Goal: Share content

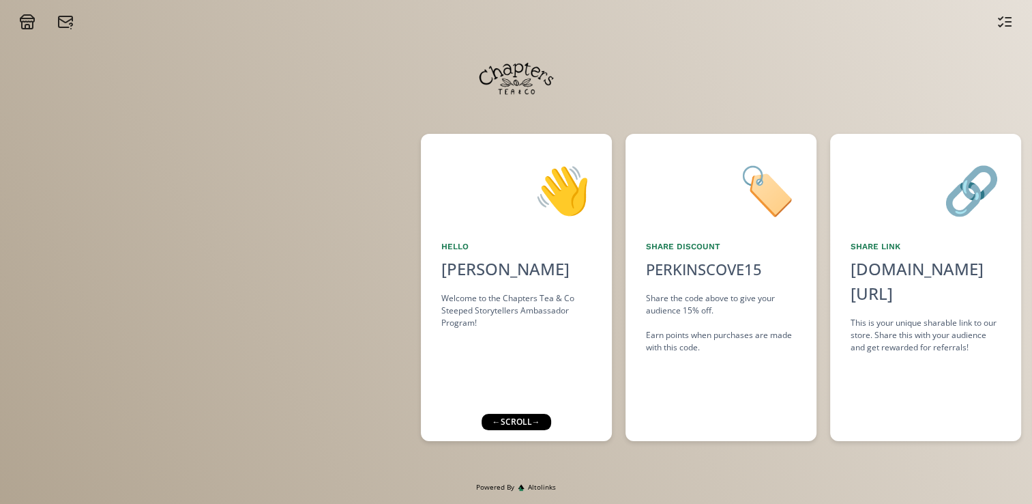
drag, startPoint x: 732, startPoint y: 349, endPoint x: 754, endPoint y: 359, distance: 23.8
click at [754, 359] on div "🏷️ Share Discount PERKINSCOVE15 click to copy Share the code above to give your…" at bounding box center [721, 287] width 191 height 307
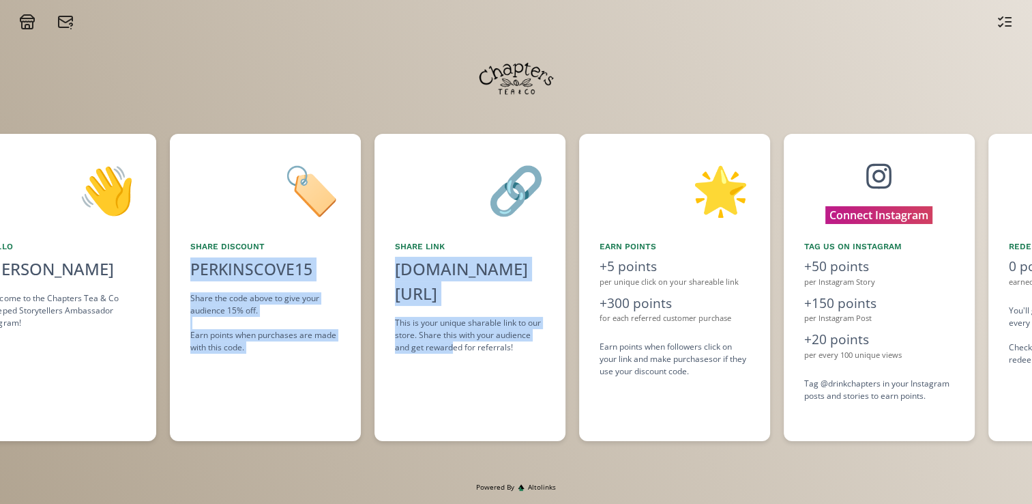
scroll to position [0, 491]
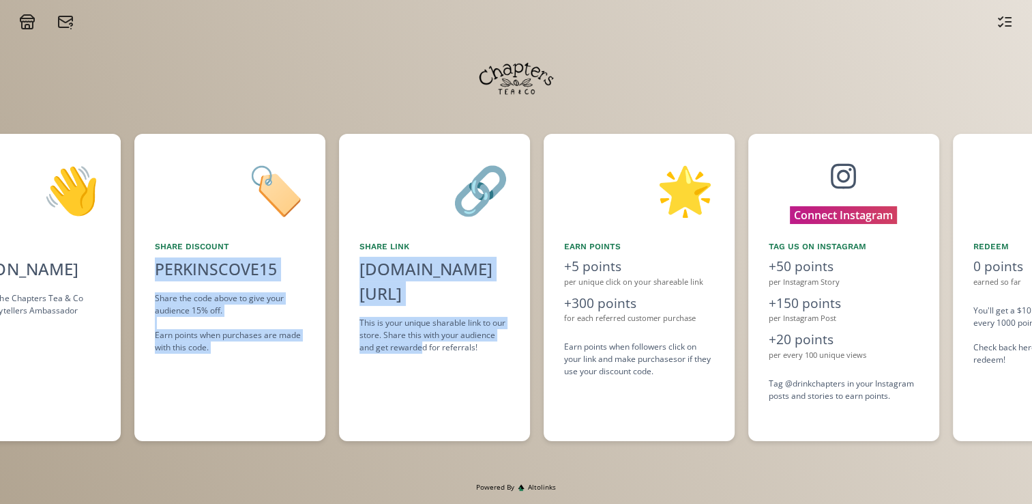
drag, startPoint x: 587, startPoint y: 383, endPoint x: 423, endPoint y: 420, distance: 167.7
click at [423, 420] on div "👋 Hello [PERSON_NAME] Welcome to the Chapters Tea & Co Steeped Storytellers Amb…" at bounding box center [516, 287] width 1032 height 321
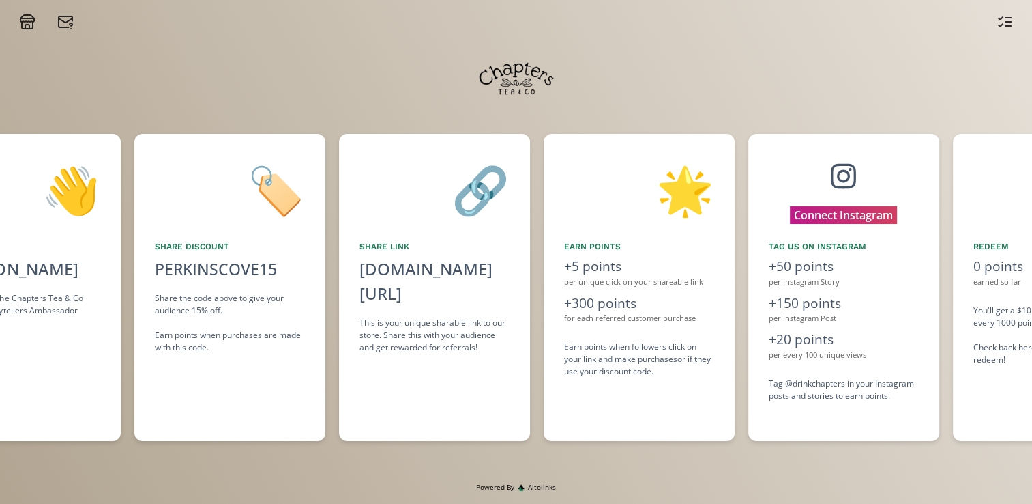
scroll to position [0, 487]
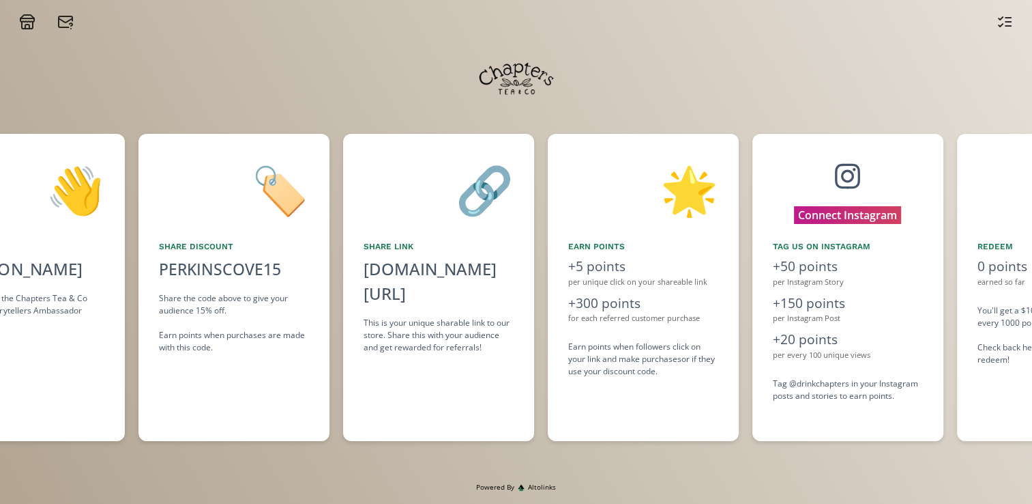
drag, startPoint x: 423, startPoint y: 420, endPoint x: 611, endPoint y: 422, distance: 187.7
click at [611, 422] on div "🌟 Earn points +5 points per unique click on your shareable link +300 points for…" at bounding box center [643, 287] width 191 height 307
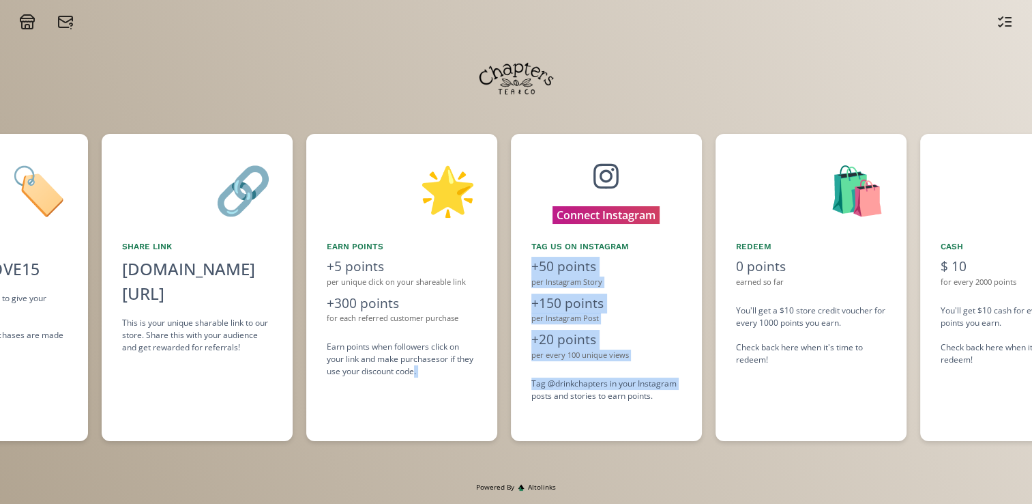
scroll to position [0, 731]
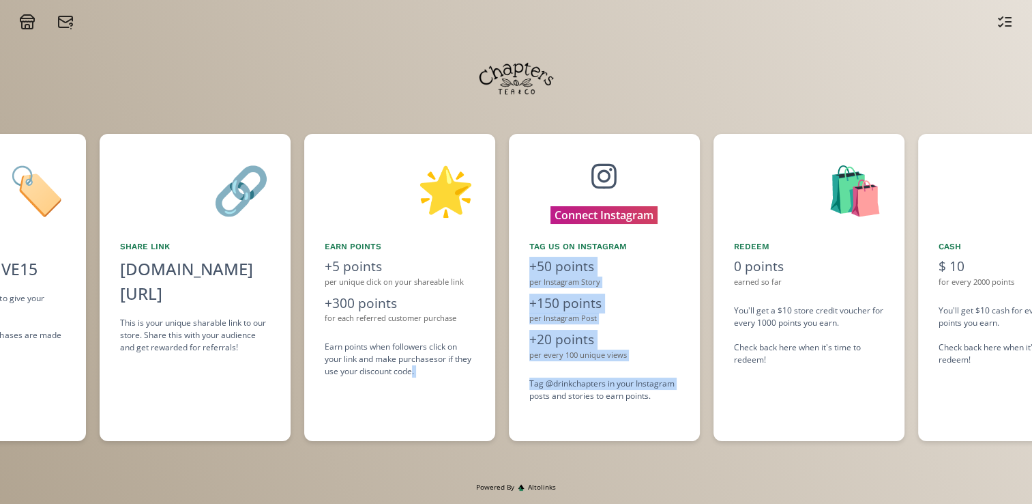
drag, startPoint x: 611, startPoint y: 422, endPoint x: 529, endPoint y: 420, distance: 81.2
click at [529, 420] on div "👋 Hello [PERSON_NAME] Welcome to the Chapters Tea & Co Steeped Storytellers Amb…" at bounding box center [516, 287] width 1032 height 321
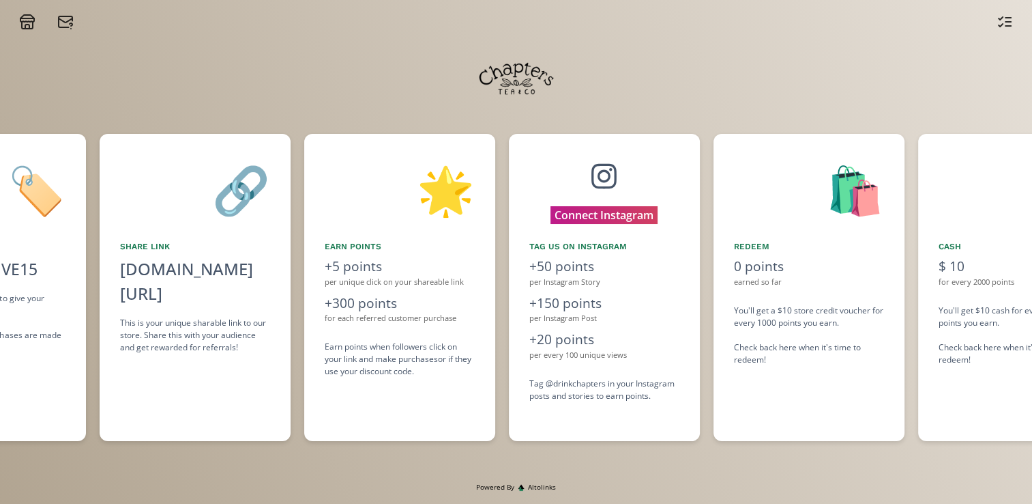
scroll to position [0, 727]
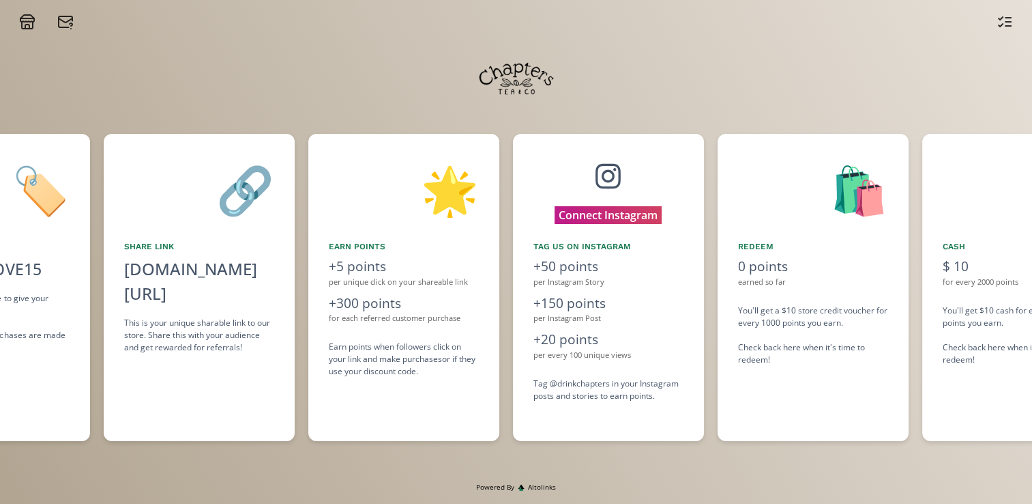
drag, startPoint x: 529, startPoint y: 420, endPoint x: 658, endPoint y: 428, distance: 128.5
click at [658, 428] on div "Connect Instagram Tag us on Instagram +50 points per Instagram Story +150 point…" at bounding box center [608, 287] width 191 height 307
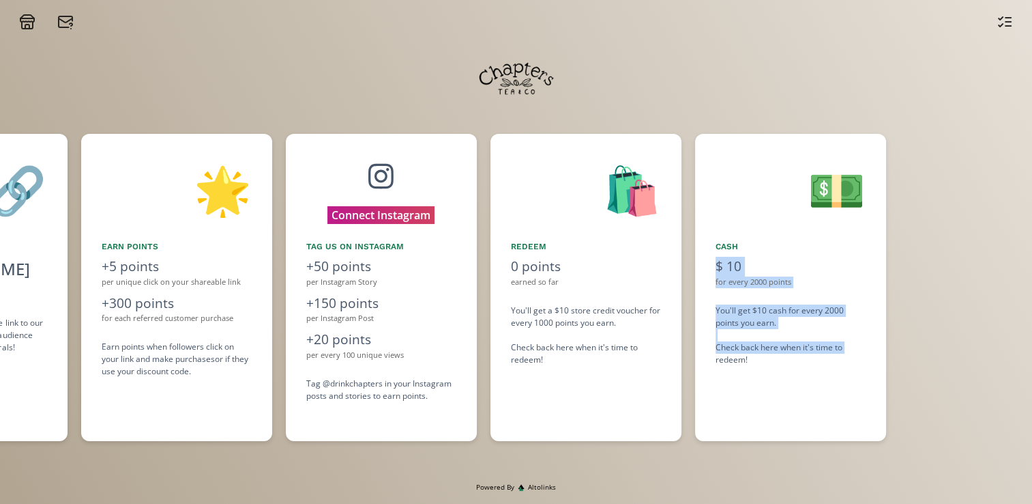
scroll to position [0, 961]
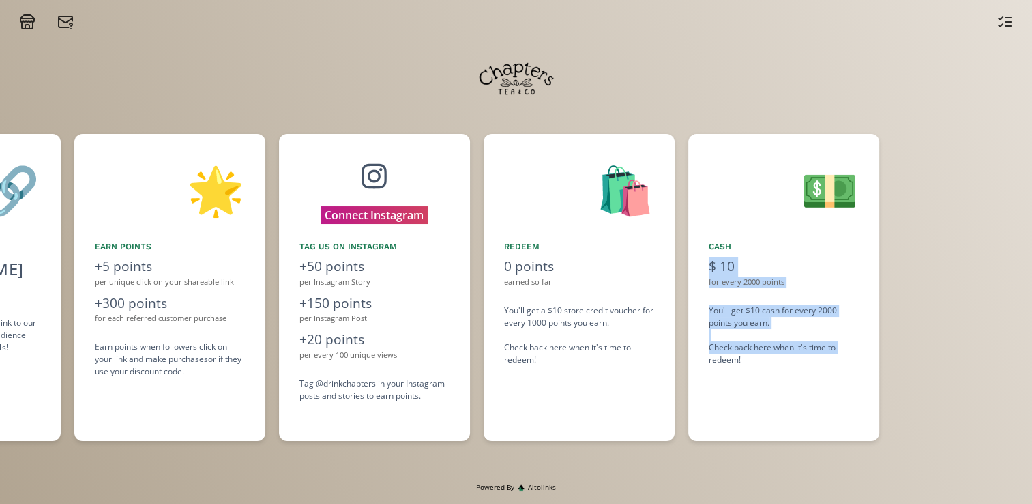
drag, startPoint x: 777, startPoint y: 403, endPoint x: 699, endPoint y: 400, distance: 77.9
click at [699, 400] on div "👋 Hello [PERSON_NAME] Welcome to the Chapters Tea & Co Steeped Storytellers Amb…" at bounding box center [516, 287] width 1032 height 321
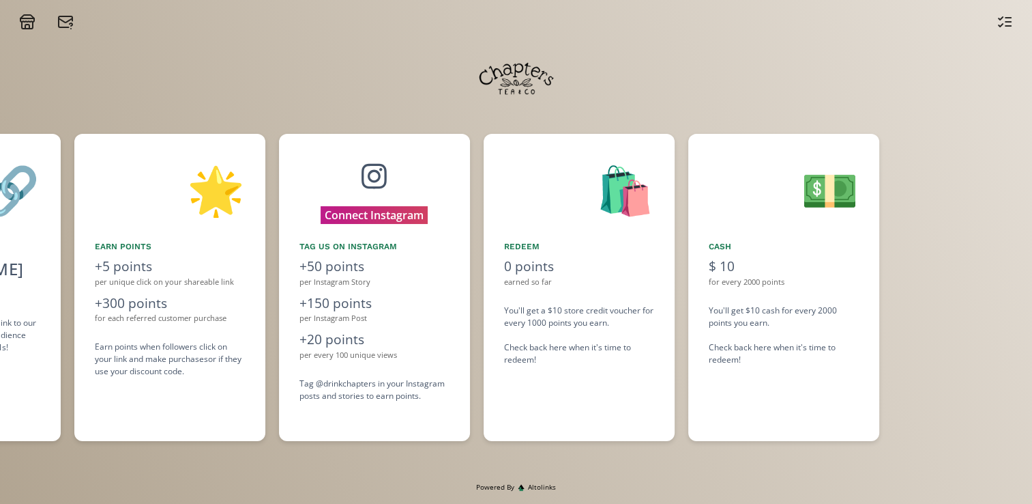
scroll to position [0, 957]
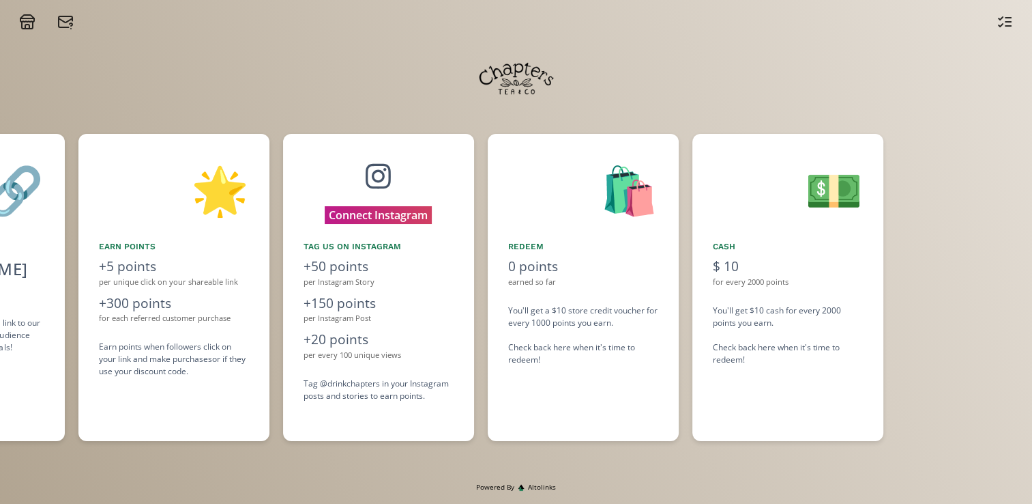
drag, startPoint x: 699, startPoint y: 400, endPoint x: 786, endPoint y: 401, distance: 86.7
click at [786, 401] on div "💵 Cash $ 10 for every 2000 points You'll get $10 cash for every 2000 points you…" at bounding box center [788, 287] width 191 height 307
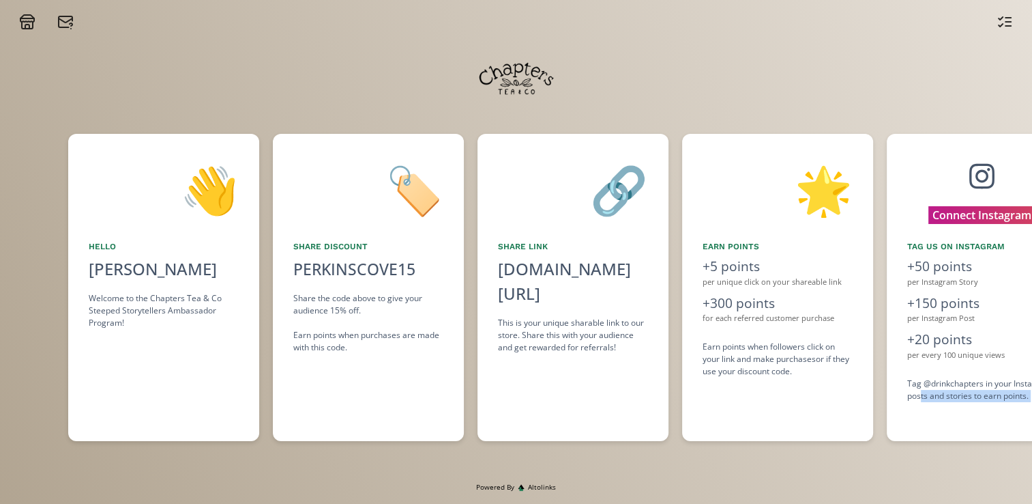
scroll to position [0, 205]
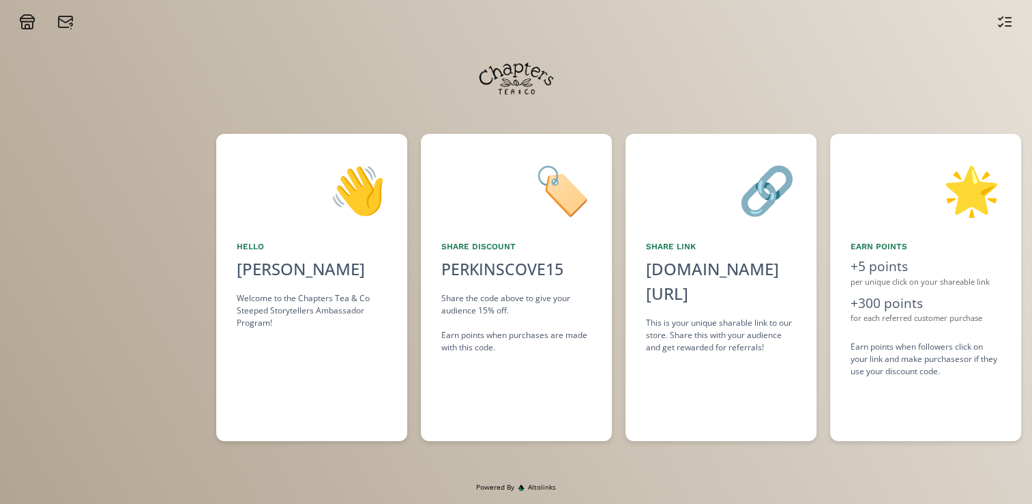
drag, startPoint x: 786, startPoint y: 401, endPoint x: 1045, endPoint y: 424, distance: 259.7
click at [1032, 424] on html "👋 Hello [PERSON_NAME] Welcome to the Chapters Tea & Co Steeped Storytellers Amb…" at bounding box center [516, 252] width 1032 height 504
copy div "posts and stories to earn points. 🛍️ Redeem 0 points earned so far You'll get a…"
click at [710, 274] on div "[DOMAIN_NAME][URL]" at bounding box center [721, 281] width 150 height 49
copy div "[DOMAIN_NAME][URL]"
